Goal: Contribute content: Add original content to the website for others to see

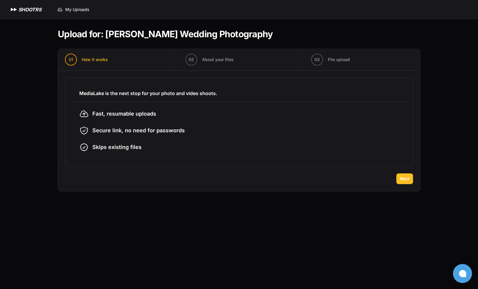
click at [409, 178] on span "Next" at bounding box center [405, 179] width 10 height 6
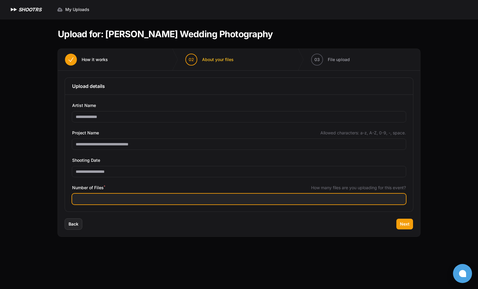
click at [159, 199] on input "Number of Files *" at bounding box center [238, 199] width 333 height 11
type input "****"
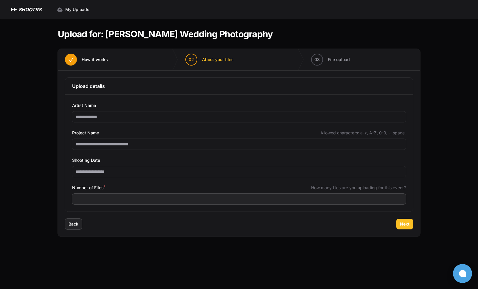
click at [400, 222] on span "Next" at bounding box center [405, 224] width 10 height 6
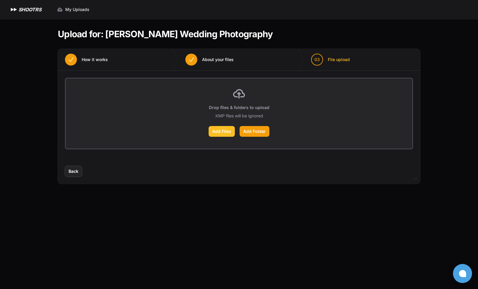
click at [222, 131] on label "Add Files" at bounding box center [221, 131] width 26 height 11
click at [0, 0] on input "Add Files" at bounding box center [0, 0] width 0 height 0
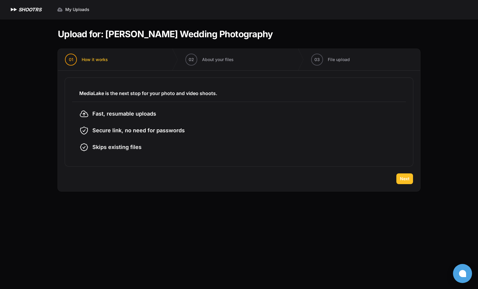
click at [408, 181] on span "Next" at bounding box center [405, 179] width 10 height 6
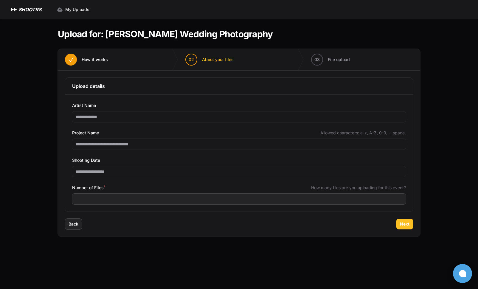
click at [398, 224] on button "Next" at bounding box center [404, 224] width 17 height 11
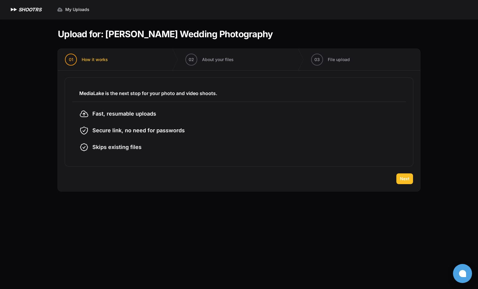
click at [411, 180] on button "Next" at bounding box center [404, 178] width 17 height 11
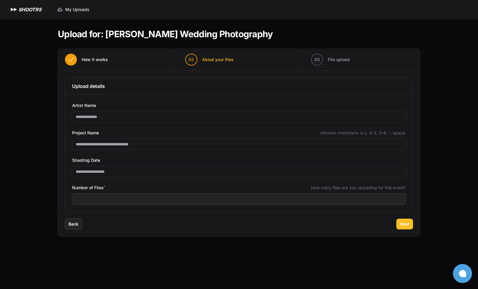
click at [407, 223] on span "Next" at bounding box center [405, 224] width 10 height 6
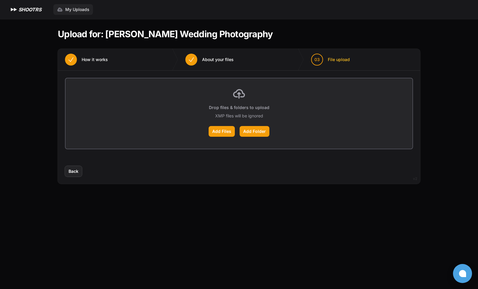
click at [73, 12] on span "My Uploads" at bounding box center [77, 10] width 24 height 6
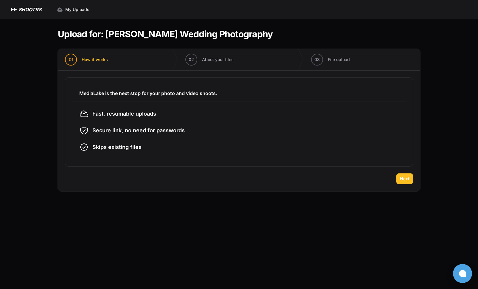
click at [408, 178] on span "Next" at bounding box center [405, 179] width 10 height 6
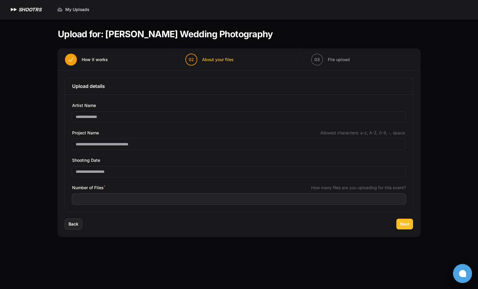
click at [407, 227] on button "Next" at bounding box center [404, 224] width 17 height 11
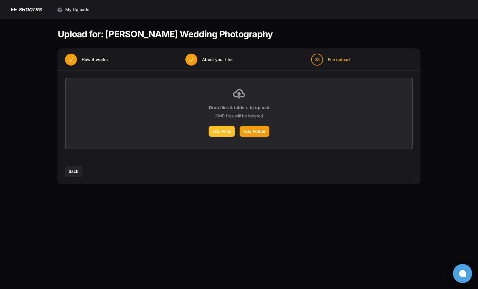
click at [227, 130] on label "Add Files" at bounding box center [221, 131] width 26 height 11
click at [0, 0] on input "Add Files" at bounding box center [0, 0] width 0 height 0
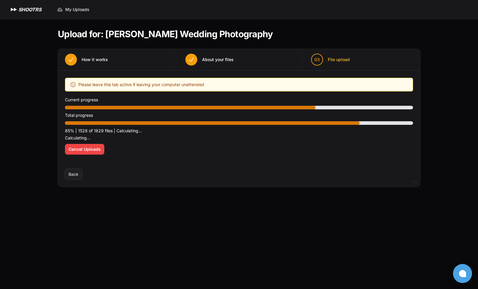
click at [126, 133] on p "85% | 1528 of 1829 files | Calculating..." at bounding box center [239, 130] width 348 height 7
click at [126, 132] on p "85% | 1528 of 1829 files | Calculating..." at bounding box center [239, 130] width 348 height 7
click at [30, 9] on h1 "SHOOTRS" at bounding box center [29, 9] width 23 height 7
click at [83, 150] on span "Cancel Uploads" at bounding box center [84, 149] width 32 height 6
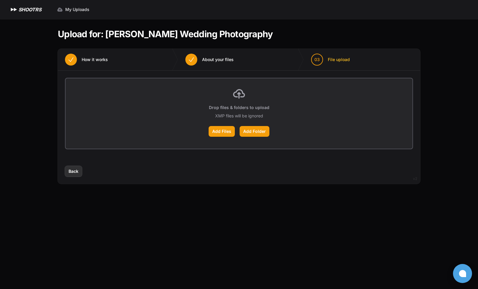
click at [80, 169] on button "Back" at bounding box center [73, 171] width 17 height 11
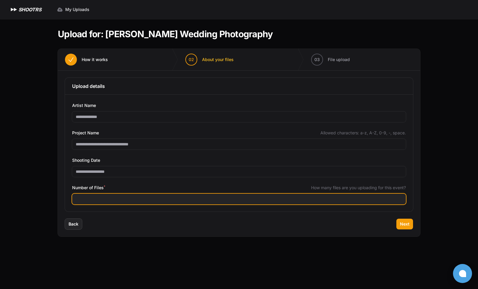
click at [88, 202] on input "****" at bounding box center [238, 199] width 333 height 11
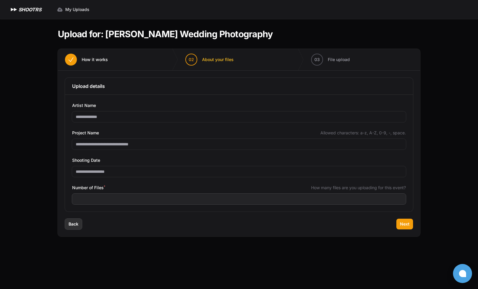
click at [78, 223] on span "Back" at bounding box center [73, 224] width 10 height 6
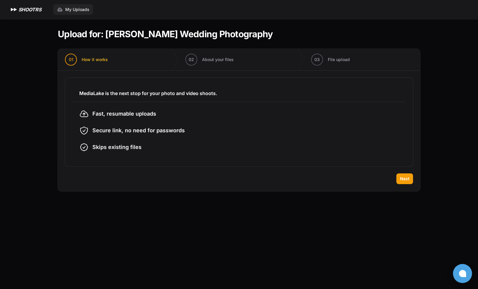
click at [71, 7] on span "My Uploads" at bounding box center [77, 10] width 24 height 6
